Goal: Obtain resource: Download file/media

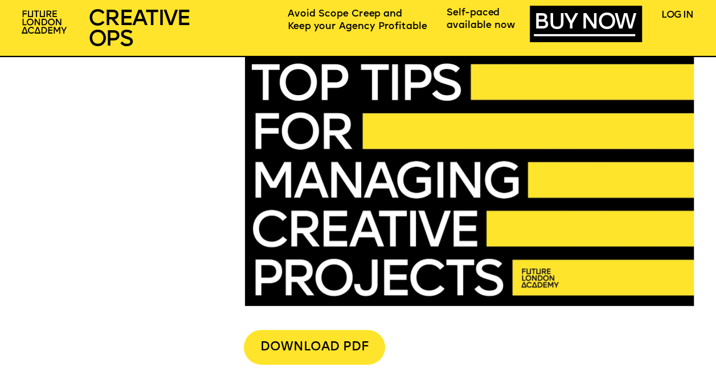
scroll to position [2426, 0]
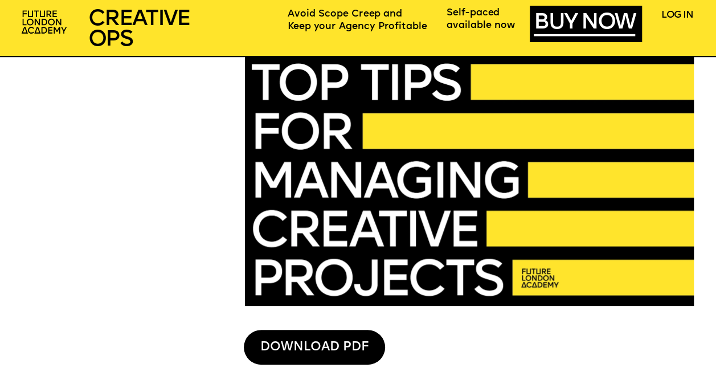
click at [305, 346] on div "DOWNLOAD PDF" at bounding box center [314, 347] width 141 height 35
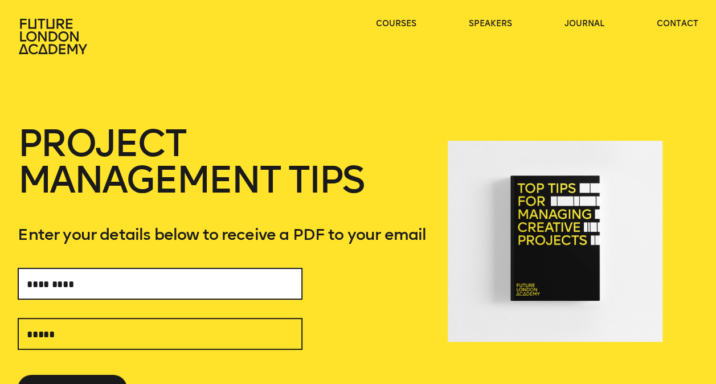
click at [183, 285] on input "text" at bounding box center [160, 284] width 285 height 32
drag, startPoint x: 186, startPoint y: 276, endPoint x: -2, endPoint y: 281, distance: 188.1
click at [0, 281] on html "courses speakers journal contact courses speakers journal contact FOLLOW US MBA…" at bounding box center [358, 192] width 716 height 384
type input "**********"
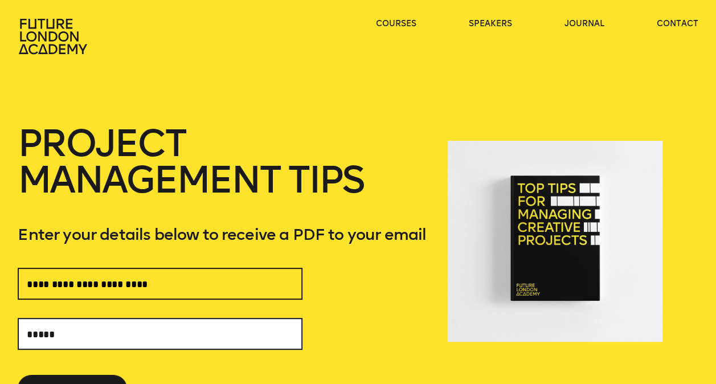
click at [62, 333] on input "text" at bounding box center [160, 334] width 285 height 32
paste input "**********"
type input "**********"
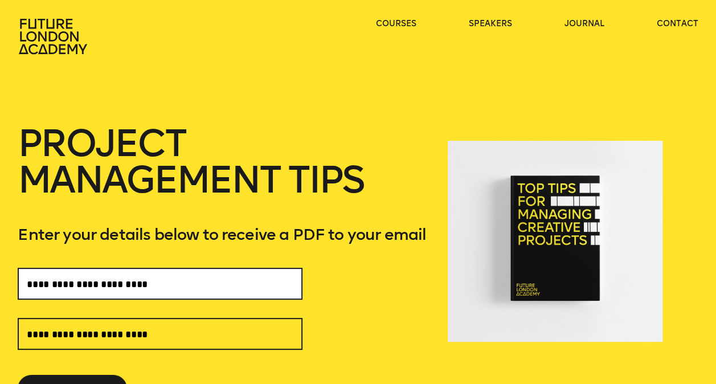
click at [257, 279] on input "**********" at bounding box center [160, 284] width 285 height 32
drag, startPoint x: 257, startPoint y: 279, endPoint x: 0, endPoint y: 281, distance: 257.5
click at [0, 281] on html "courses speakers journal contact courses speakers journal contact FOLLOW US MBA…" at bounding box center [358, 192] width 716 height 384
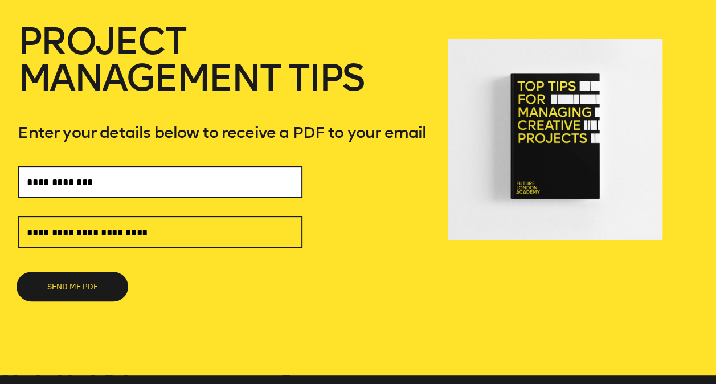
type input "**********"
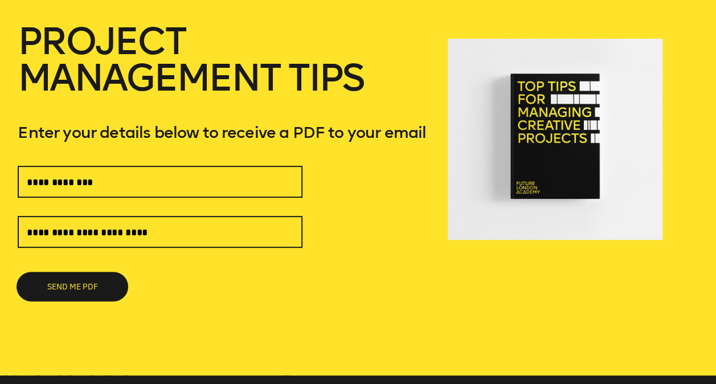
click at [75, 287] on button "SEND ME PDF" at bounding box center [72, 286] width 109 height 27
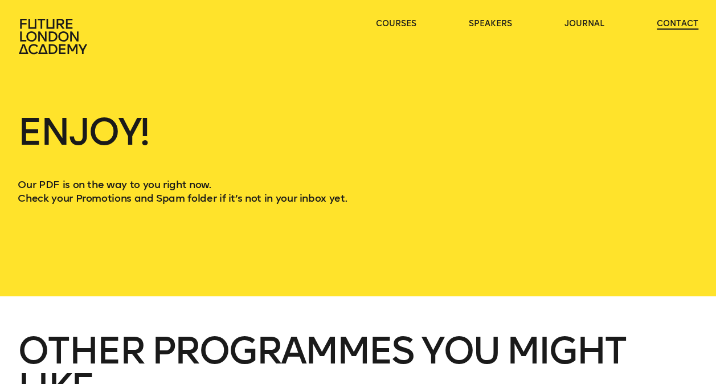
click at [688, 22] on link "contact" at bounding box center [678, 23] width 42 height 11
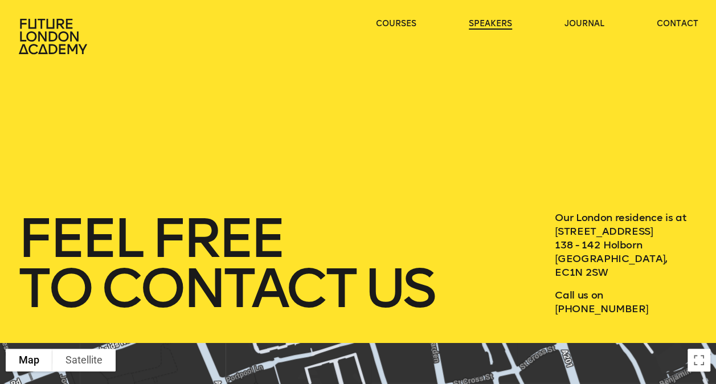
click at [508, 25] on link "speakers" at bounding box center [490, 23] width 43 height 11
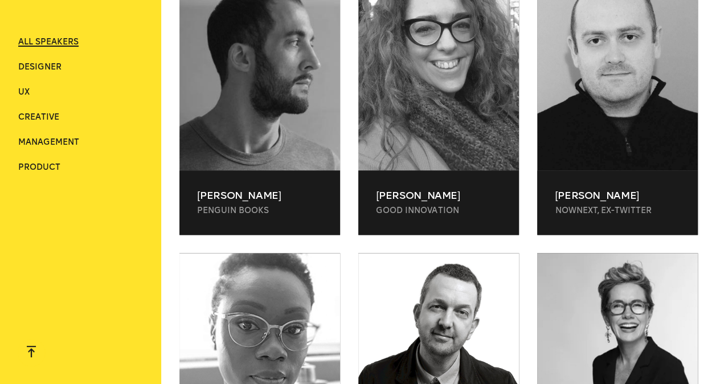
scroll to position [2905, 0]
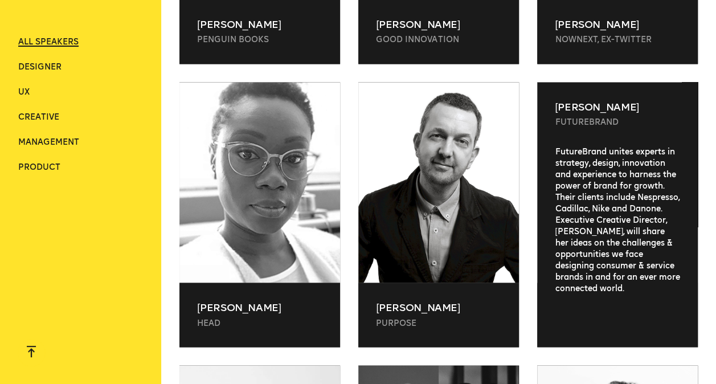
click at [604, 100] on p "[PERSON_NAME]" at bounding box center [617, 107] width 125 height 14
click at [612, 152] on div "FutureBrand unites experts in strategy, design, innovation and experience to ha…" at bounding box center [617, 237] width 161 height 183
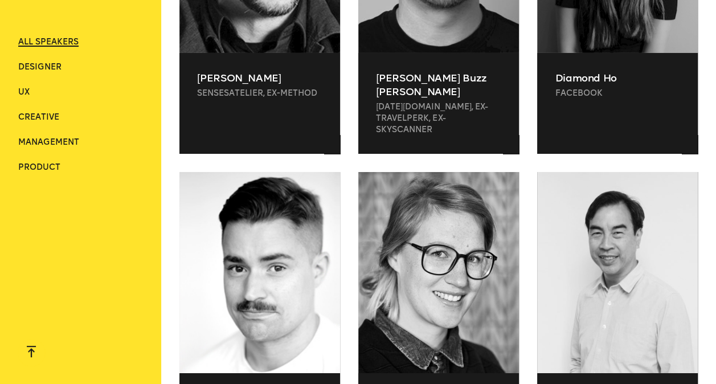
scroll to position [1280, 0]
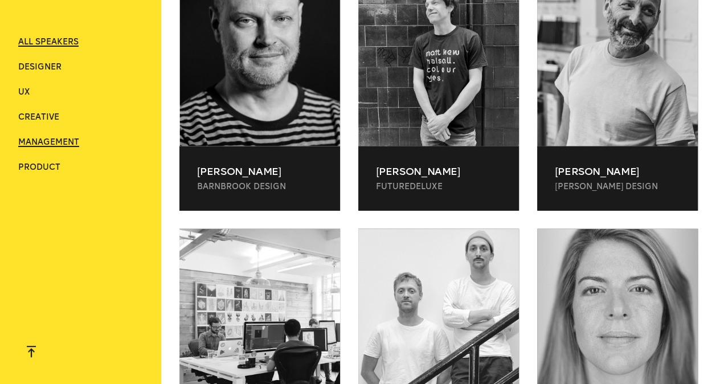
click at [26, 141] on span "Management" at bounding box center [48, 142] width 61 height 10
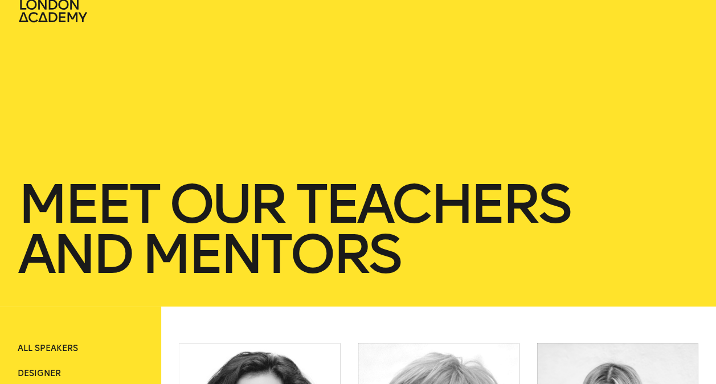
scroll to position [0, 0]
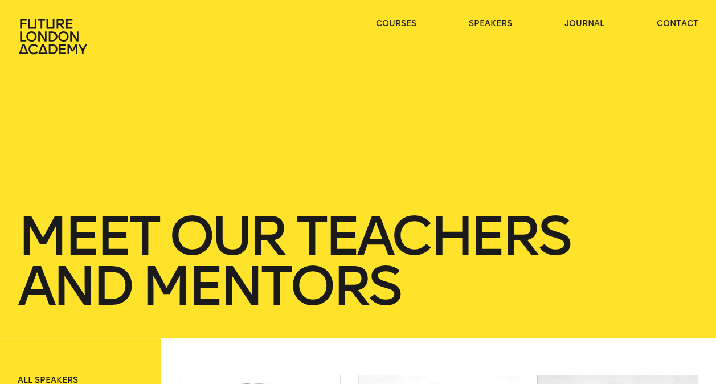
click at [86, 27] on icon at bounding box center [54, 36] width 73 height 36
click at [71, 35] on icon at bounding box center [53, 36] width 68 height 35
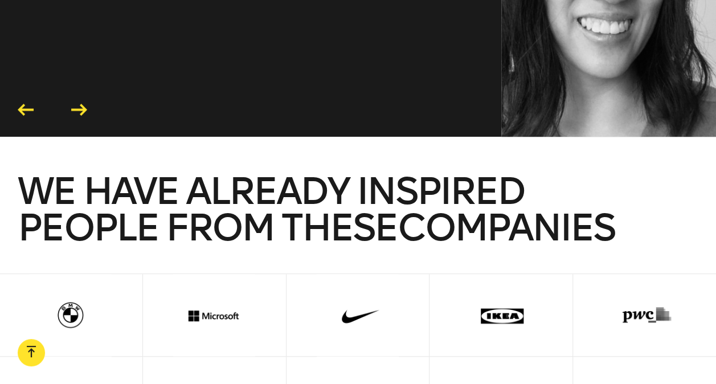
scroll to position [2621, 0]
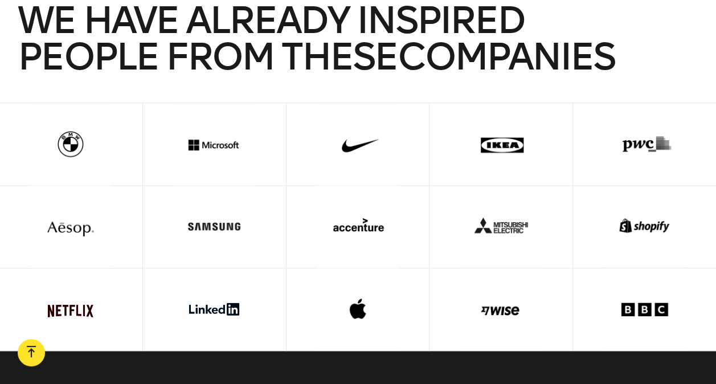
drag, startPoint x: 369, startPoint y: 285, endPoint x: 354, endPoint y: 306, distance: 25.8
click at [354, 306] on div at bounding box center [357, 309] width 107 height 82
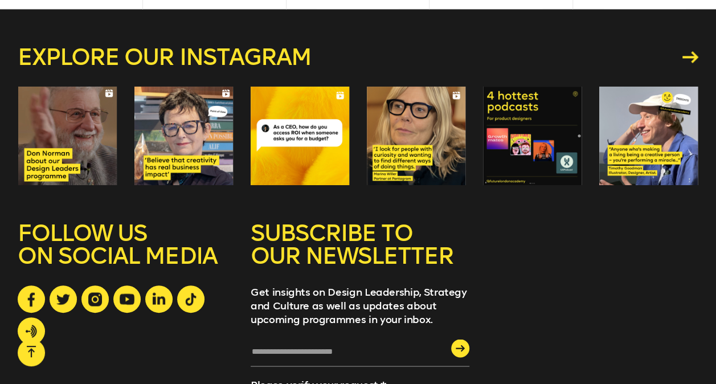
scroll to position [3083, 0]
